Goal: Transaction & Acquisition: Obtain resource

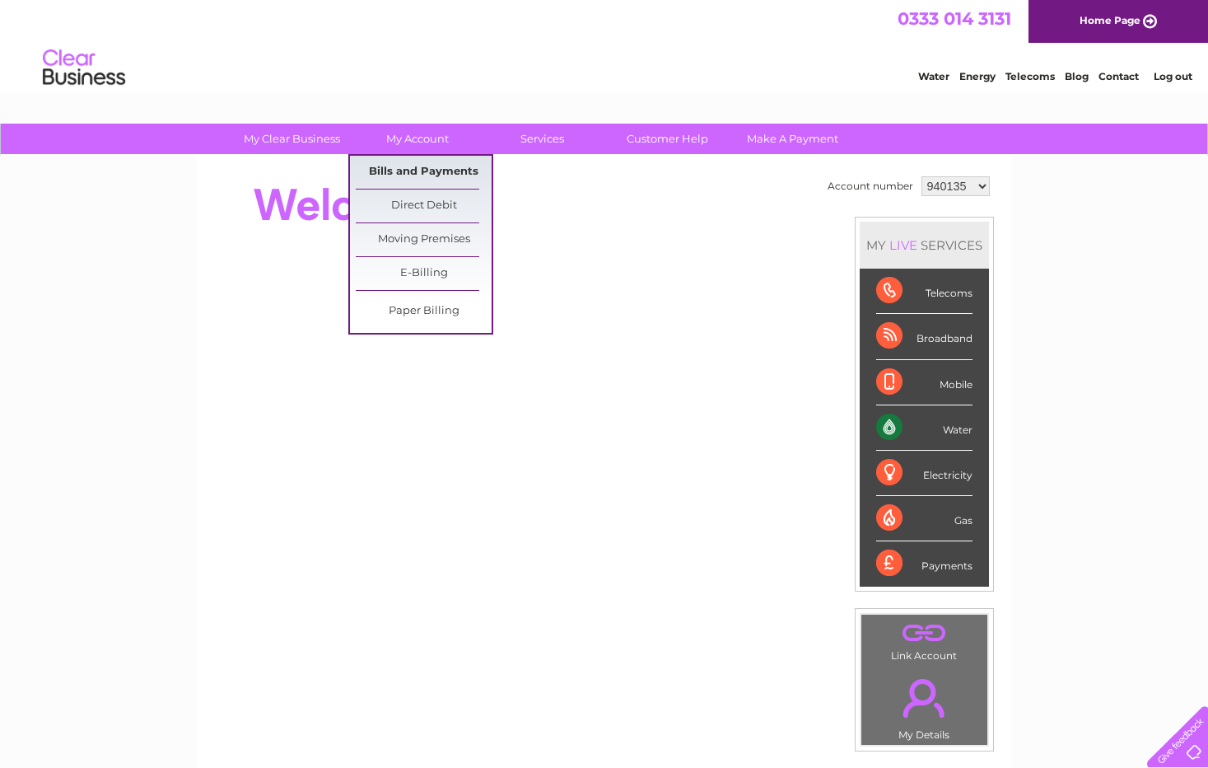
click at [384, 170] on link "Bills and Payments" at bounding box center [424, 172] width 136 height 33
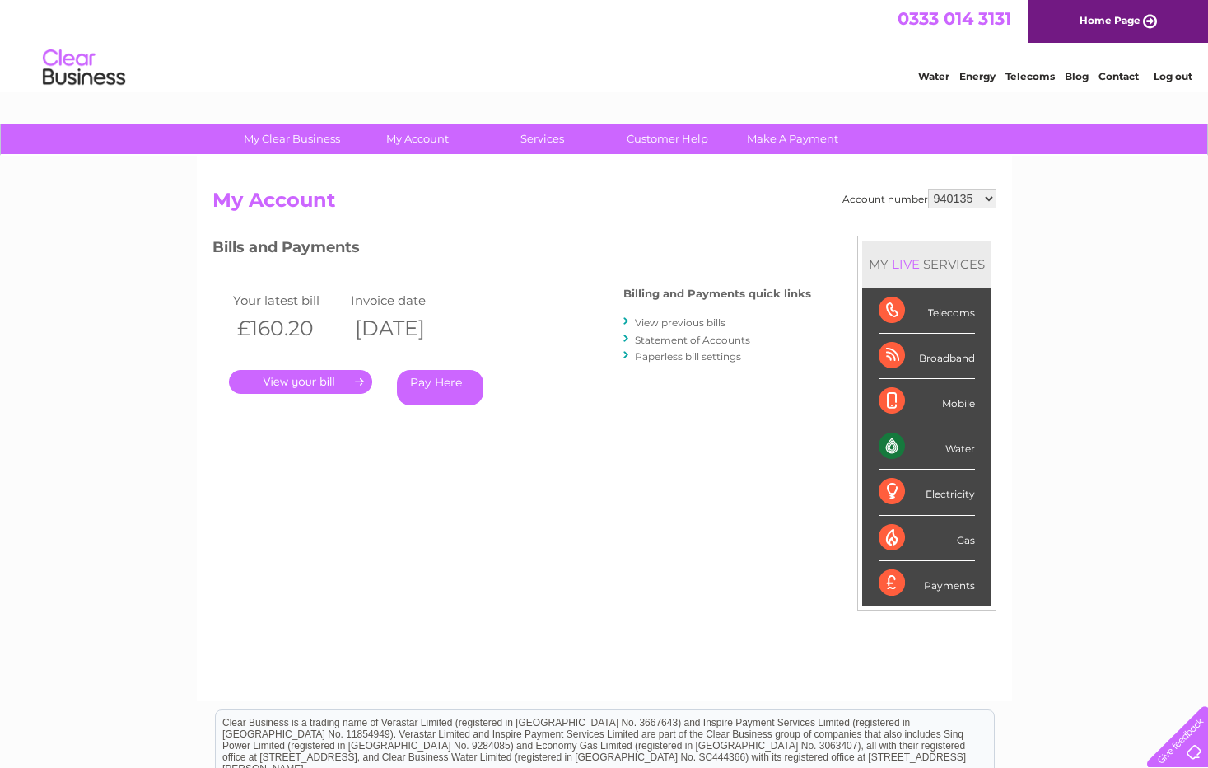
click at [306, 382] on link "." at bounding box center [300, 382] width 143 height 24
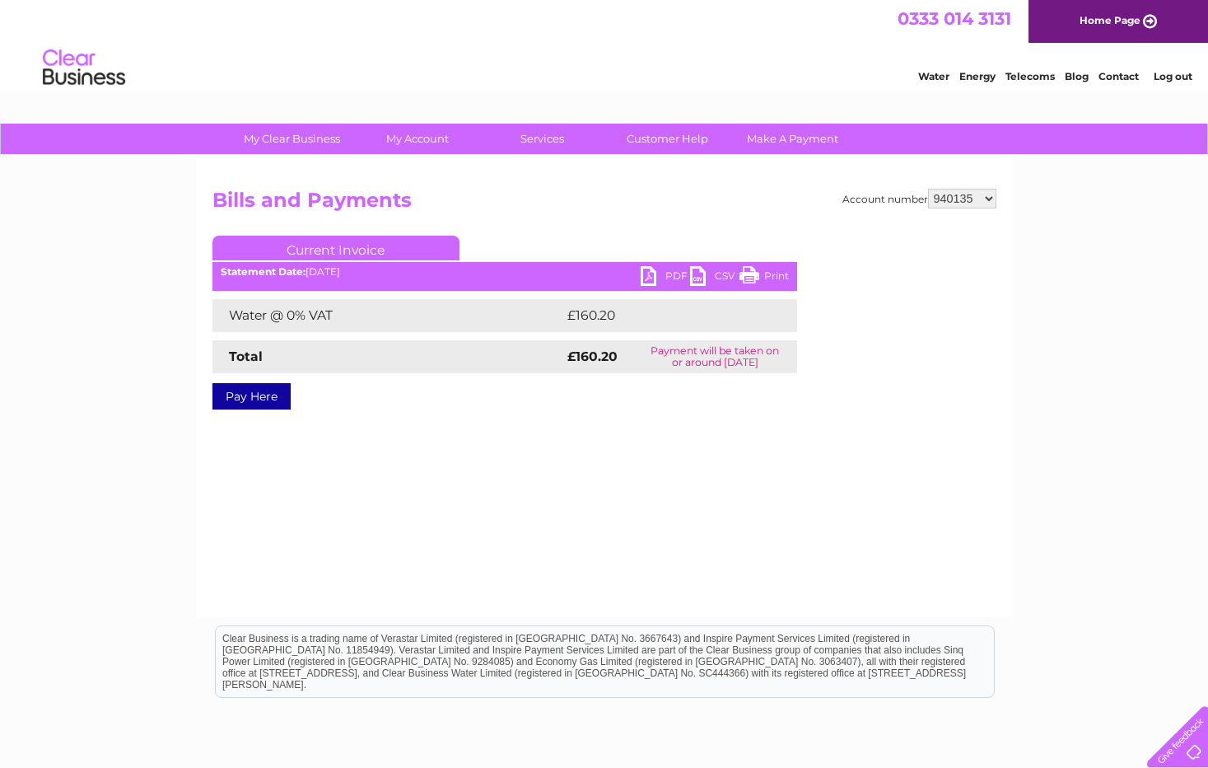
click at [653, 274] on link "PDF" at bounding box center [665, 278] width 49 height 24
click at [949, 196] on select "940135 1156031" at bounding box center [962, 199] width 68 height 20
click at [942, 199] on select "940135 1156031" at bounding box center [962, 199] width 68 height 20
select select "1156031"
click at [929, 189] on select "940135 1156031" at bounding box center [962, 199] width 68 height 20
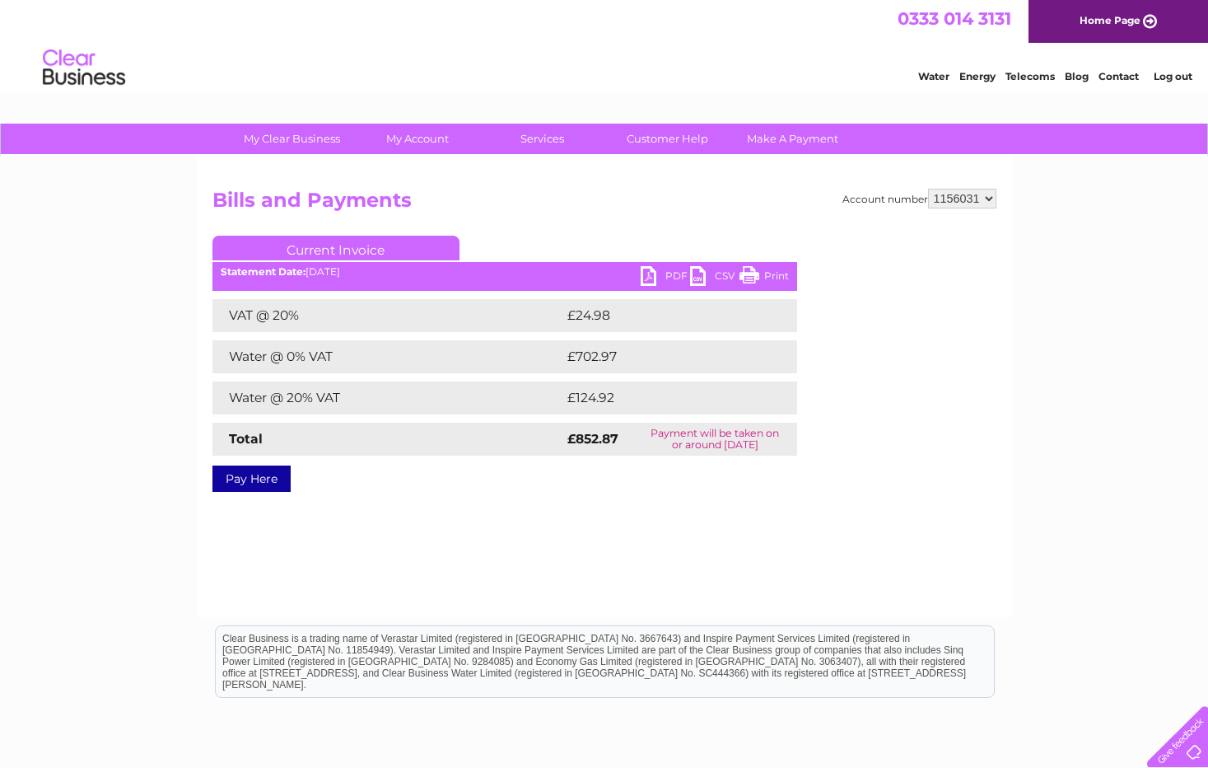
click at [654, 276] on link "PDF" at bounding box center [665, 278] width 49 height 24
